Goal: Information Seeking & Learning: Find specific fact

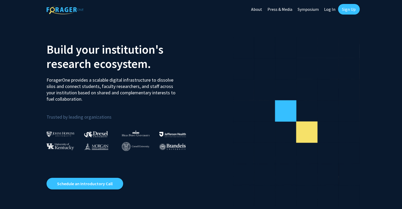
click at [330, 6] on link "Log In" at bounding box center [329, 9] width 17 height 18
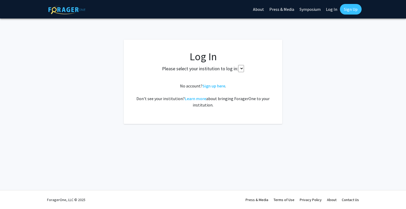
select select
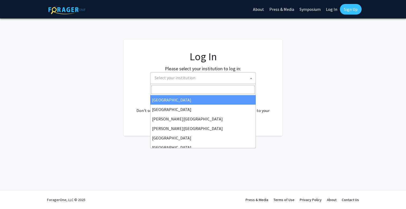
click at [184, 80] on span "Select your institution" at bounding box center [203, 77] width 103 height 11
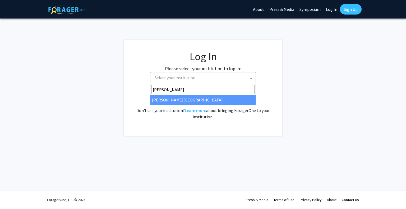
type input "[PERSON_NAME]"
select select "21"
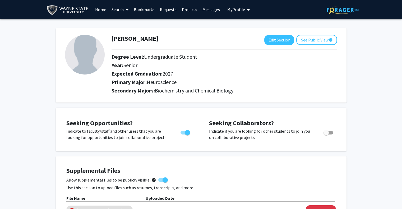
click at [206, 10] on link "Messages" at bounding box center [211, 9] width 23 height 18
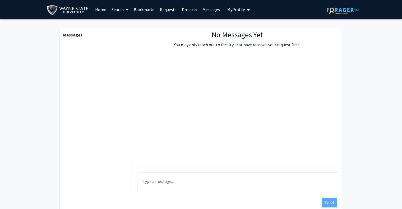
click at [99, 12] on link "Home" at bounding box center [100, 9] width 16 height 18
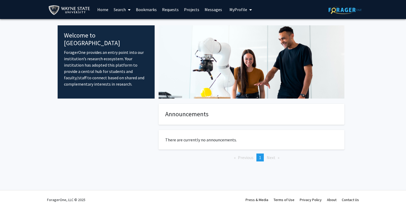
click at [119, 9] on link "Search" at bounding box center [122, 9] width 22 height 18
click at [131, 24] on span "Faculty/Staff" at bounding box center [130, 24] width 39 height 11
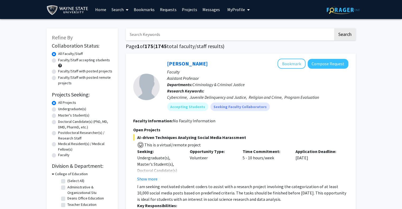
click at [147, 35] on input "Search Keywords" at bounding box center [229, 34] width 207 height 12
click at [334, 28] on button "Search" at bounding box center [345, 34] width 22 height 12
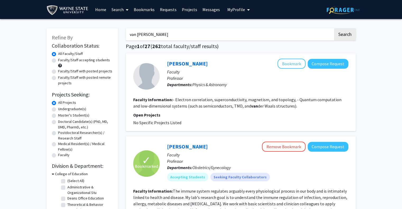
click at [334, 28] on button "Search" at bounding box center [345, 34] width 22 height 12
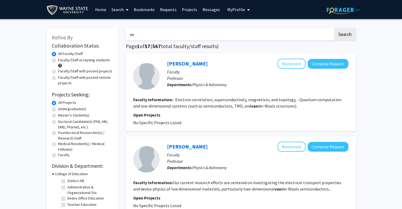
type input "v"
click at [334, 28] on button "Search" at bounding box center [345, 34] width 22 height 12
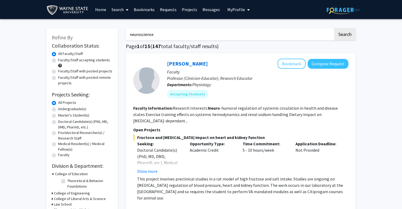
type input "neuroscience"
click at [334, 28] on button "Search" at bounding box center [345, 34] width 22 height 12
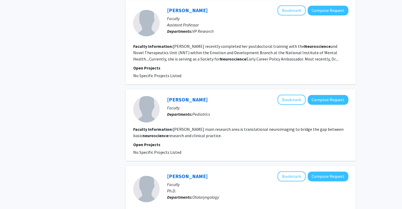
scroll to position [828, 0]
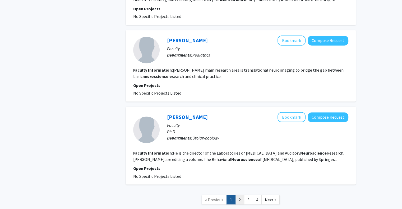
click at [240, 195] on link "2" at bounding box center [239, 199] width 9 height 9
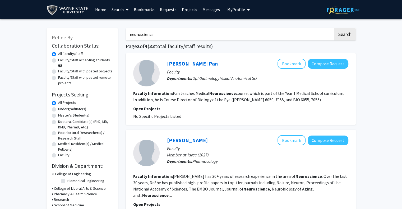
click at [58, 60] on label "Faculty/Staff accepting students" at bounding box center [84, 60] width 52 height 6
click at [58, 60] on input "Faculty/Staff accepting students" at bounding box center [59, 58] width 3 height 3
radio input "true"
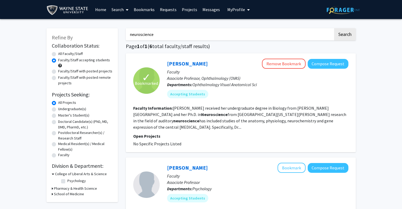
click at [58, 54] on label "All Faculty/Staff" at bounding box center [70, 54] width 25 height 6
click at [58, 54] on input "All Faculty/Staff" at bounding box center [59, 52] width 3 height 3
radio input "true"
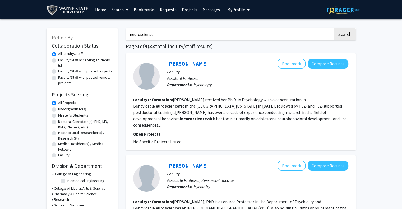
click at [156, 36] on input "neuroscience" at bounding box center [229, 34] width 207 height 12
type input "n"
type input "vanberkum"
click at [334, 28] on button "Search" at bounding box center [345, 34] width 22 height 12
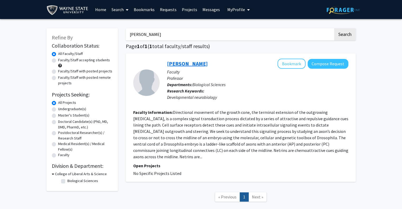
click at [192, 62] on link "Mark VanBerkum" at bounding box center [187, 63] width 41 height 7
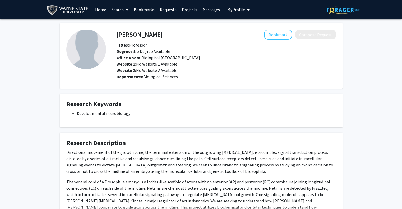
scroll to position [51, 0]
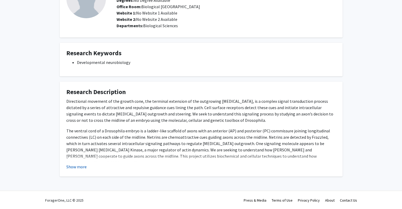
click at [83, 168] on button "Show more" at bounding box center [76, 167] width 20 height 6
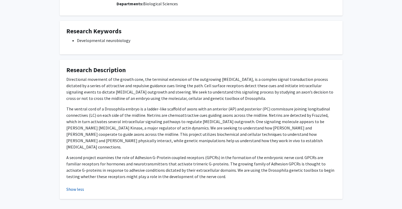
scroll to position [89, 0]
